Goal: Task Accomplishment & Management: Complete application form

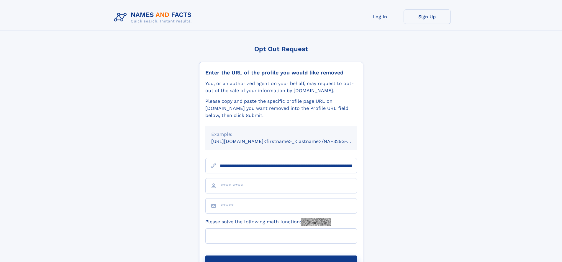
scroll to position [0, 62]
type input "**********"
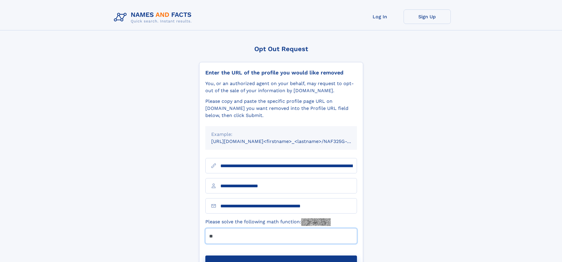
type input "**"
click at [281, 255] on button "Submit Opt Out Request" at bounding box center [281, 264] width 152 height 19
